Goal: Task Accomplishment & Management: Use online tool/utility

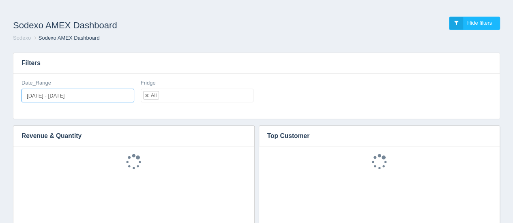
click at [73, 98] on input "[DATE] - [DATE]" at bounding box center [77, 96] width 113 height 14
type input "[DATE]"
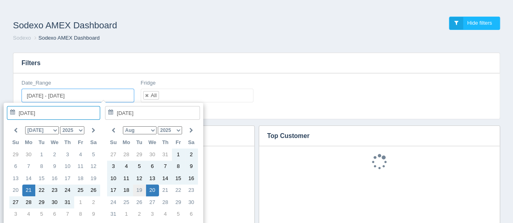
type input "[DATE]"
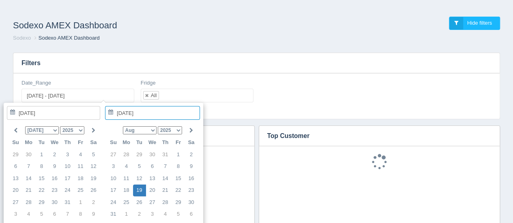
type input "[DATE] - [DATE]"
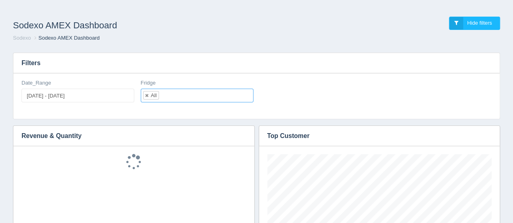
click at [169, 94] on input "text" at bounding box center [166, 95] width 14 height 13
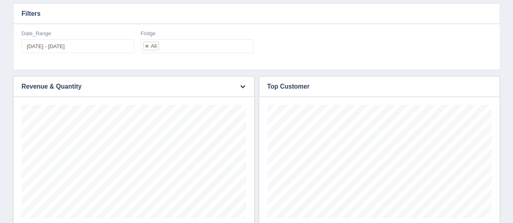
scroll to position [41, 0]
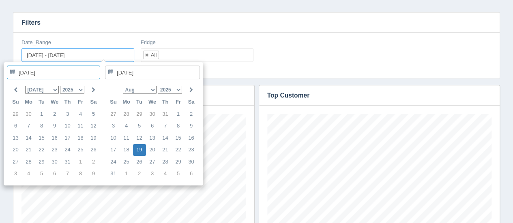
click at [94, 55] on input "[DATE] - [DATE]" at bounding box center [77, 55] width 113 height 14
type input "[DATE]"
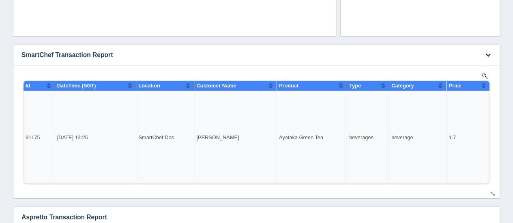
scroll to position [113, 225]
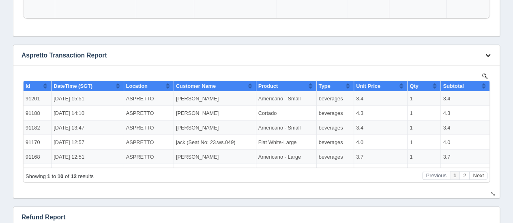
click at [490, 52] on icon "button" at bounding box center [487, 54] width 5 height 5
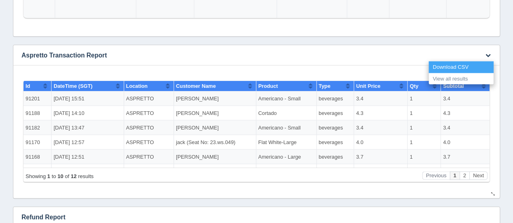
click at [472, 68] on link "Download CSV" at bounding box center [460, 67] width 65 height 12
